Goal: Find specific page/section: Find specific page/section

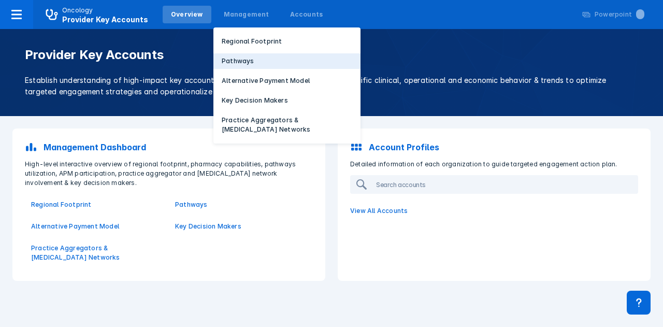
click at [234, 56] on button "Pathways" at bounding box center [286, 61] width 147 height 16
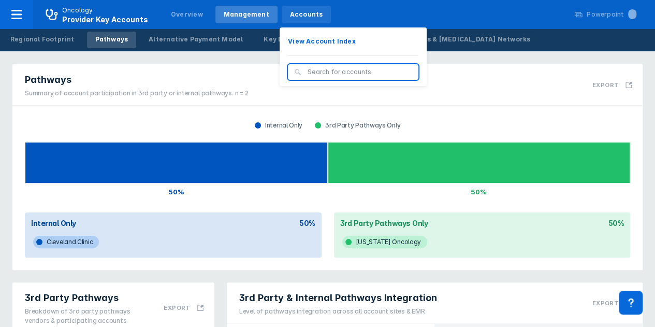
click at [293, 20] on div "Accounts" at bounding box center [307, 15] width 50 height 18
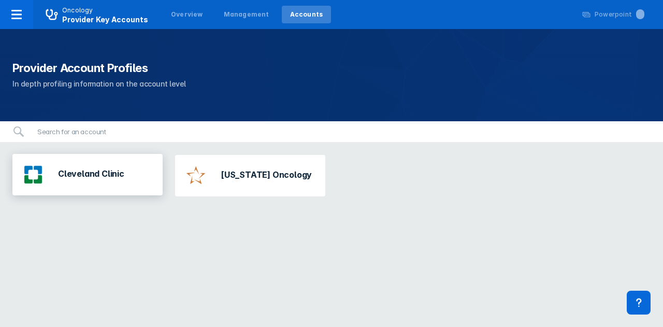
click at [91, 182] on div "Cleveland Clinic" at bounding box center [73, 174] width 112 height 33
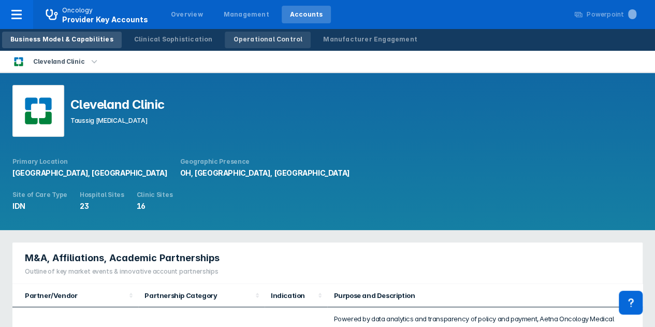
click at [255, 32] on link "Operational Control" at bounding box center [268, 40] width 86 height 17
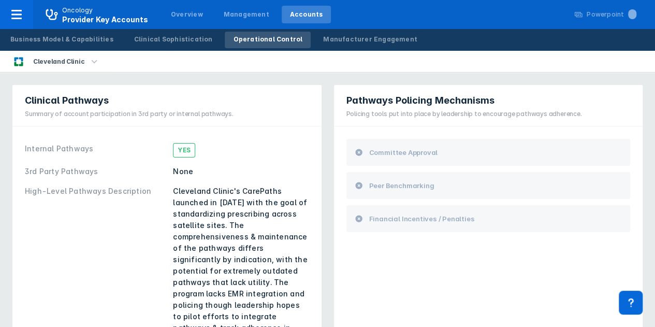
scroll to position [311, 0]
